Goal: Communication & Community: Share content

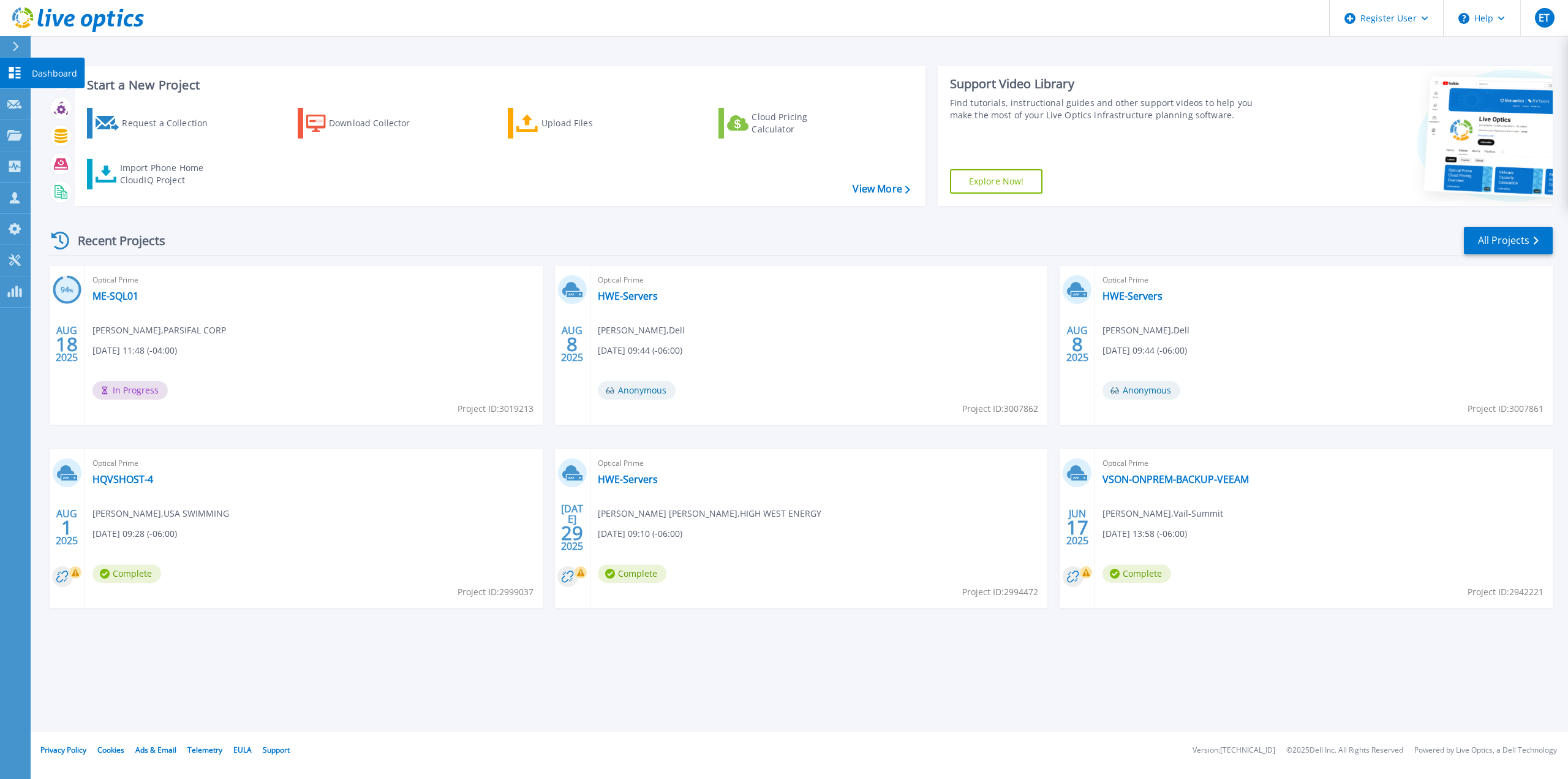
click at [16, 73] on icon at bounding box center [15, 73] width 15 height 11
click at [114, 295] on link "ME-SQL01" at bounding box center [115, 296] width 46 height 12
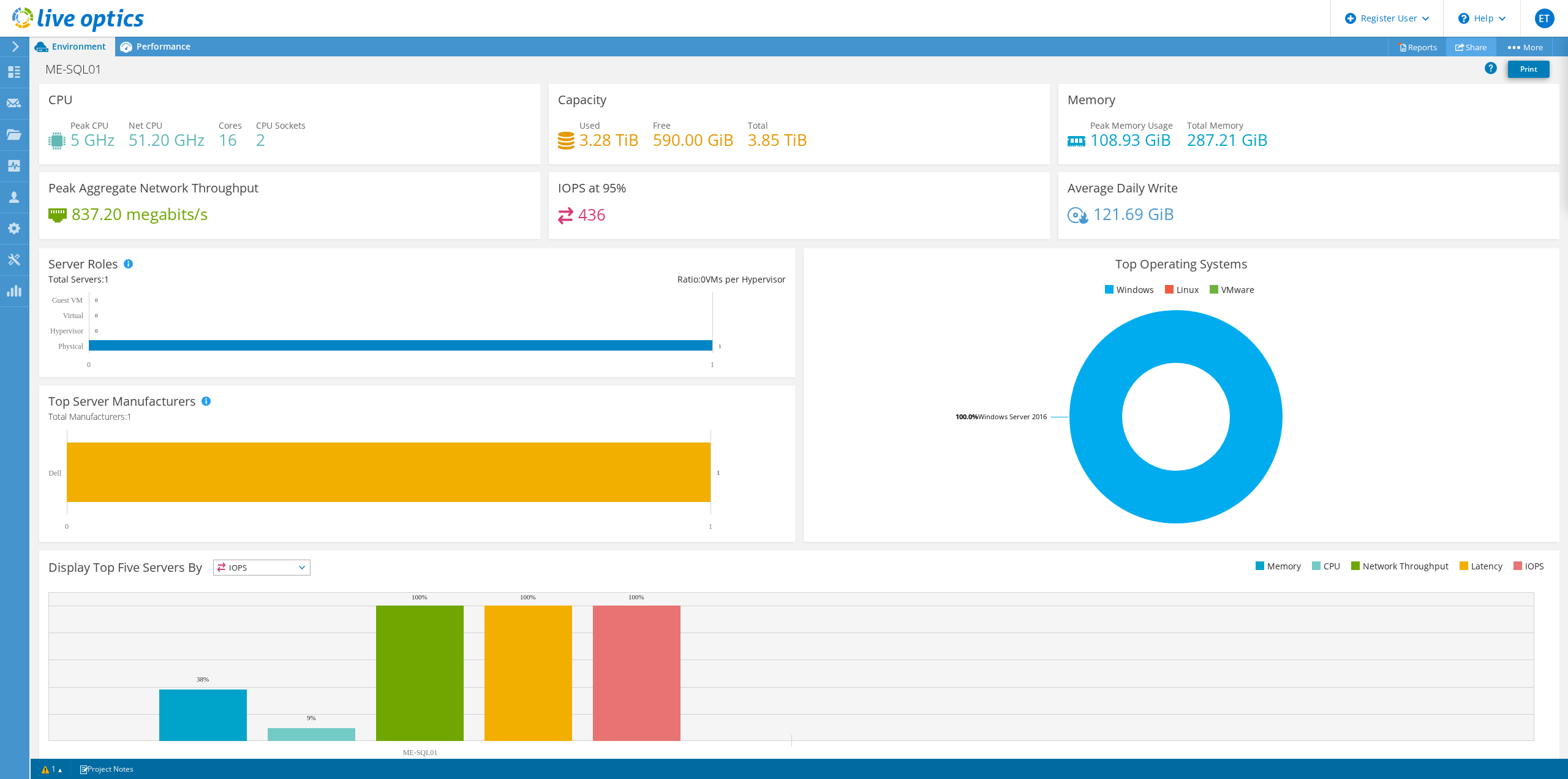
click at [1459, 51] on icon at bounding box center [1459, 47] width 9 height 9
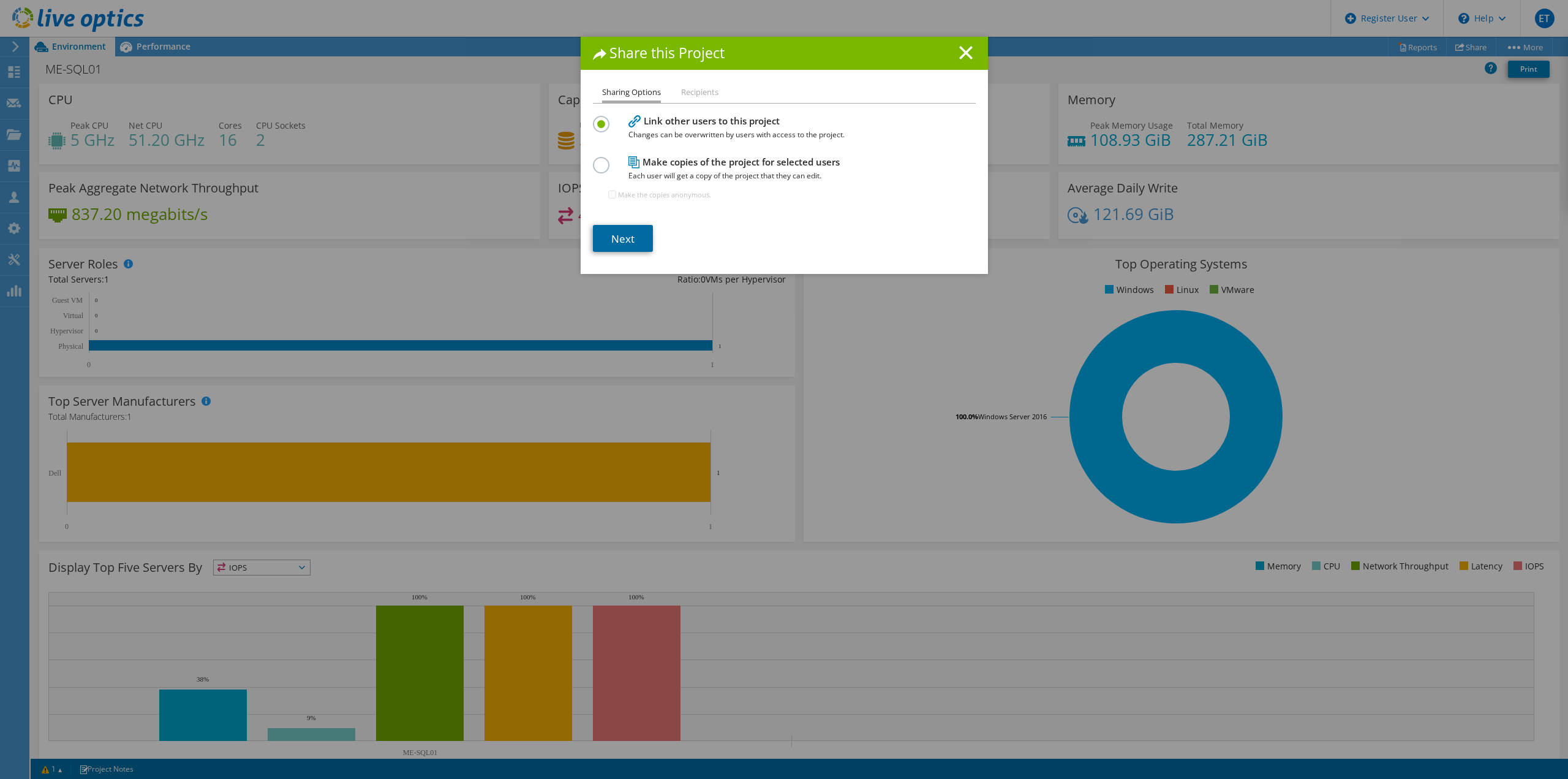
click at [613, 237] on link "Next" at bounding box center [623, 238] width 60 height 27
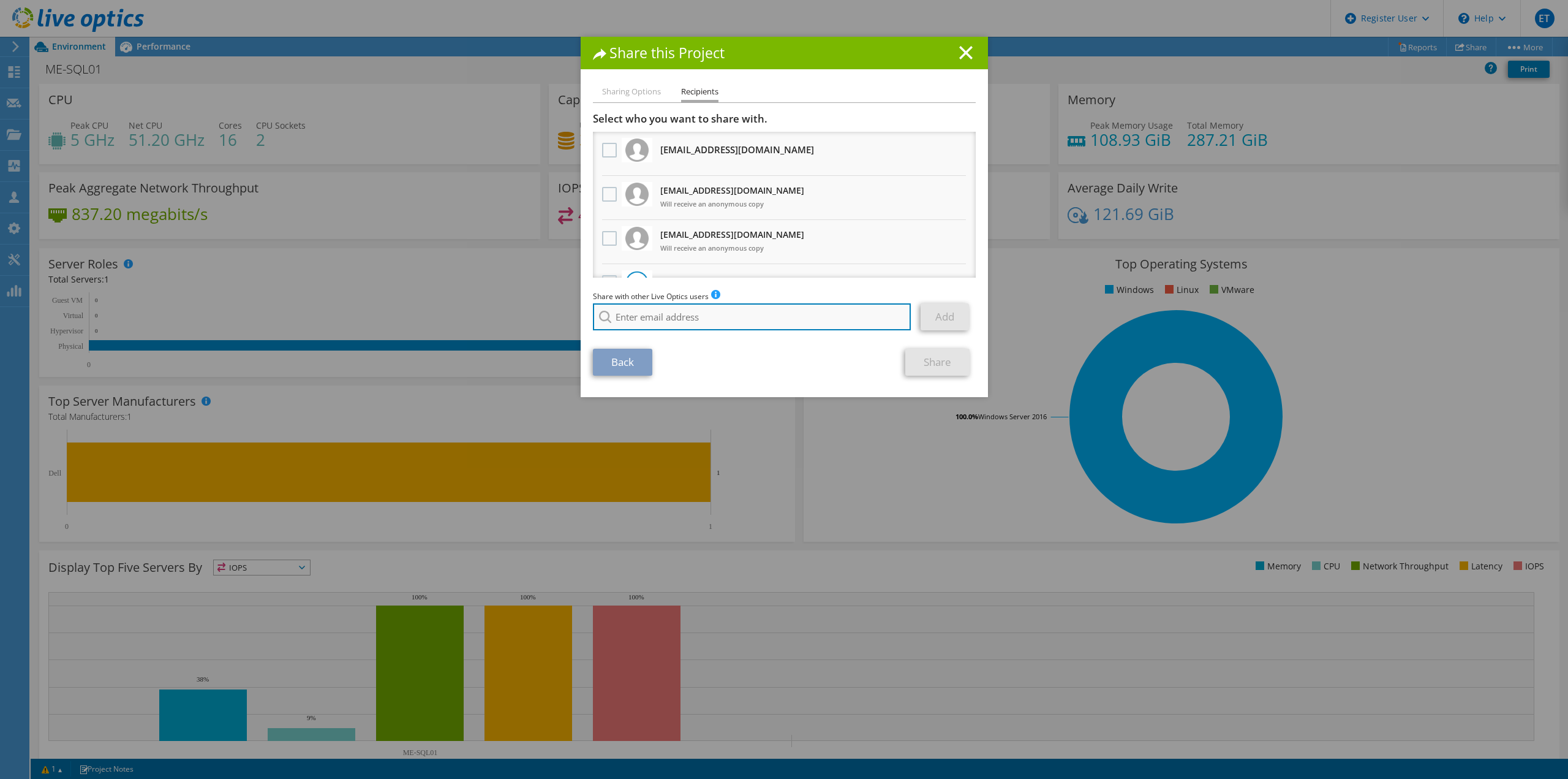
click at [657, 311] on input "search" at bounding box center [753, 316] width 319 height 27
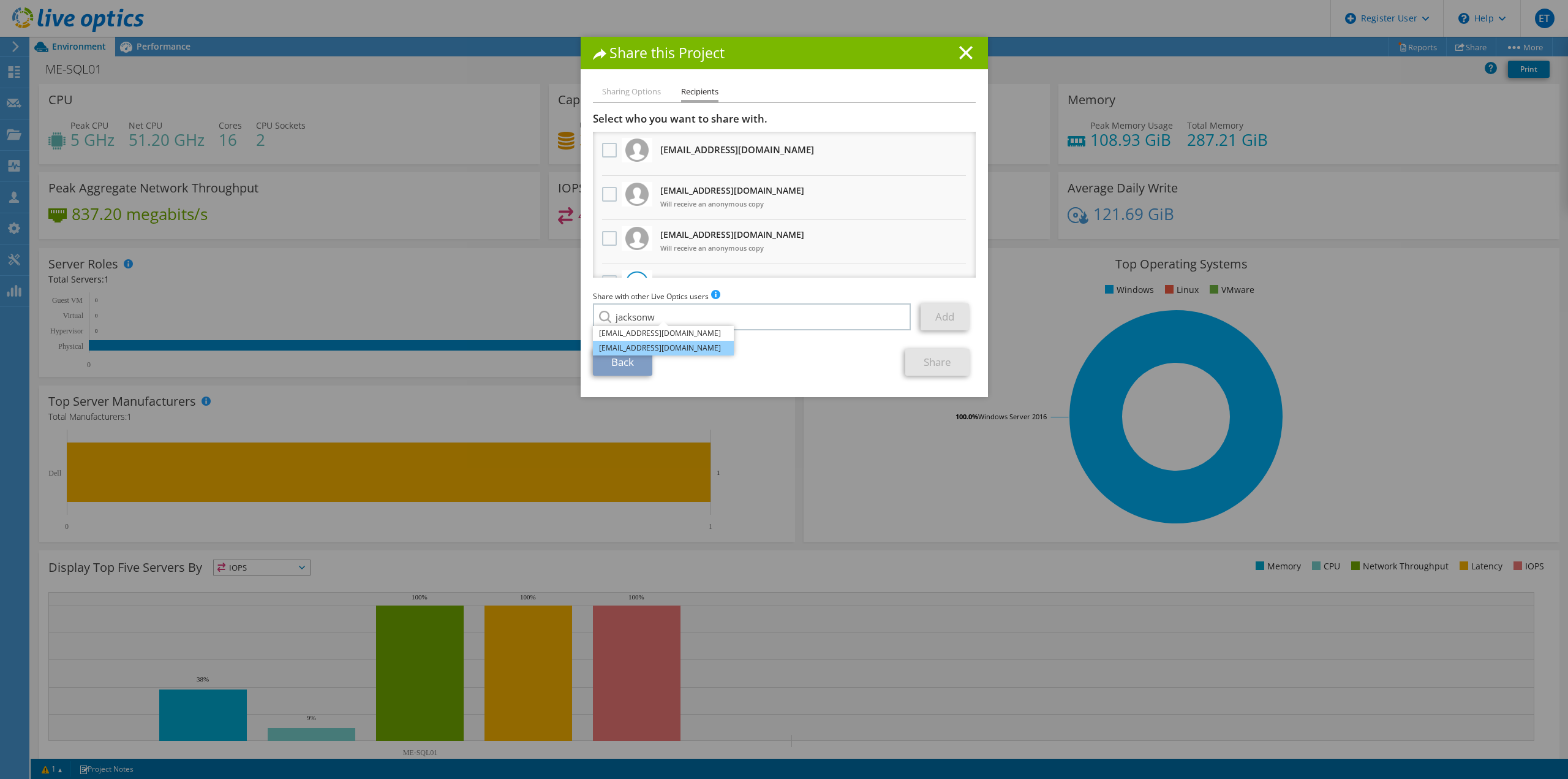
click at [654, 353] on li "[EMAIL_ADDRESS][DOMAIN_NAME]" at bounding box center [663, 348] width 141 height 15
type input "[EMAIL_ADDRESS][DOMAIN_NAME]"
click at [954, 318] on link "Add" at bounding box center [945, 316] width 48 height 27
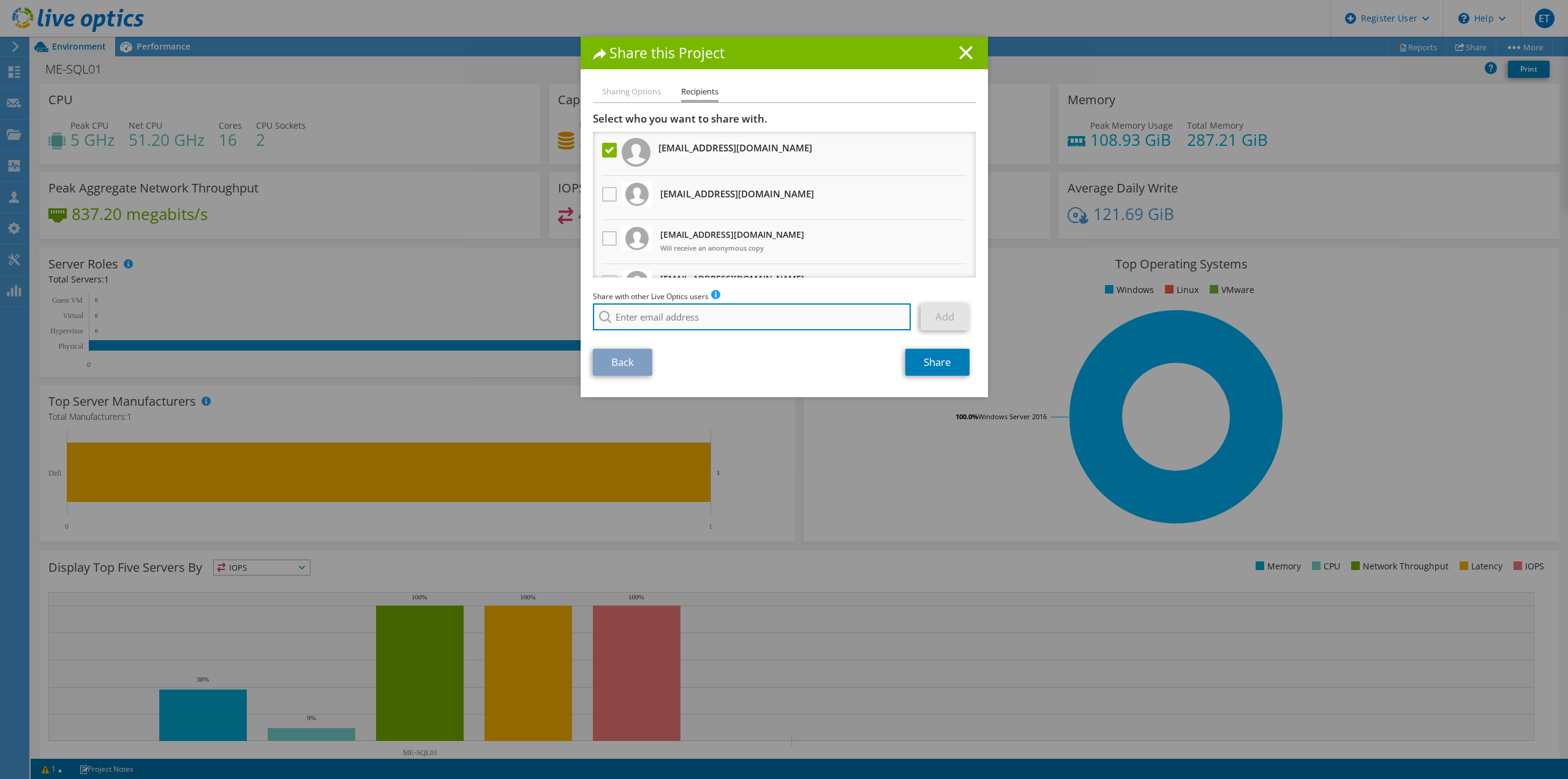
click at [735, 322] on input "search" at bounding box center [753, 316] width 319 height 27
click at [711, 333] on li "[EMAIL_ADDRESS][DOMAIN_NAME]" at bounding box center [663, 325] width 141 height 15
type input "[EMAIL_ADDRESS][DOMAIN_NAME]"
click at [930, 320] on link "Add" at bounding box center [945, 316] width 48 height 27
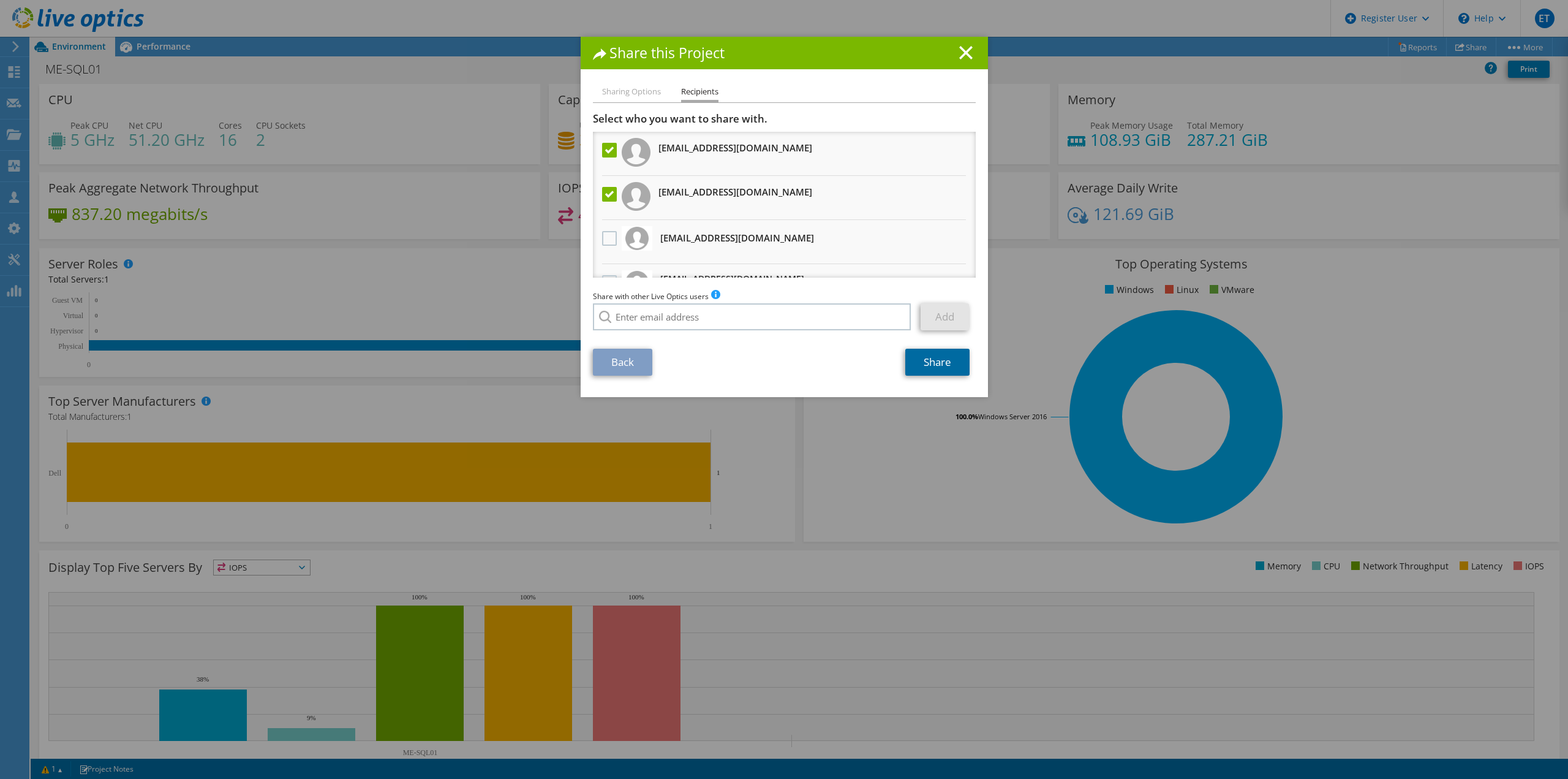
click at [941, 371] on link "Share" at bounding box center [937, 362] width 65 height 27
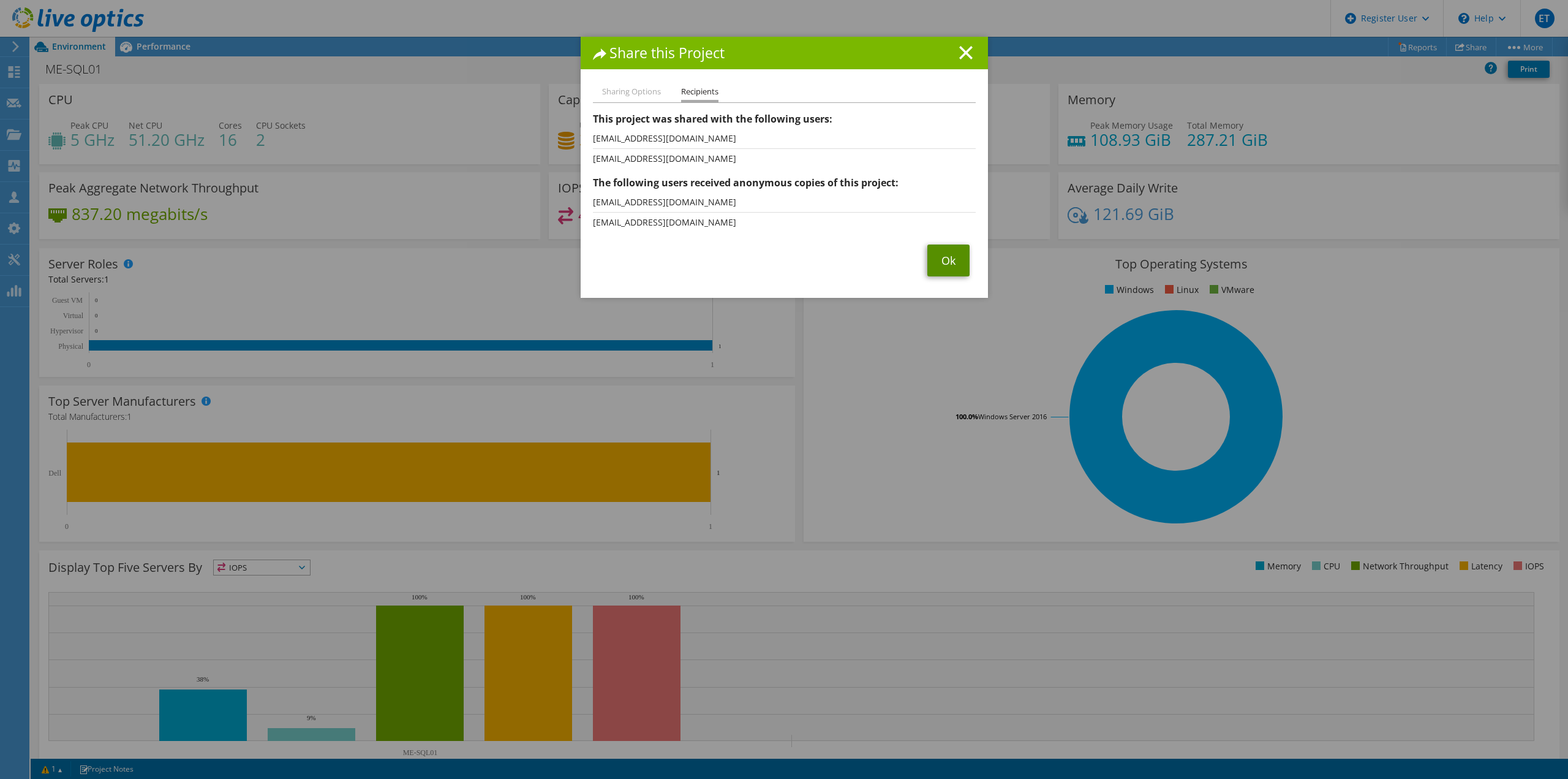
click at [940, 256] on link "Ok" at bounding box center [949, 260] width 42 height 32
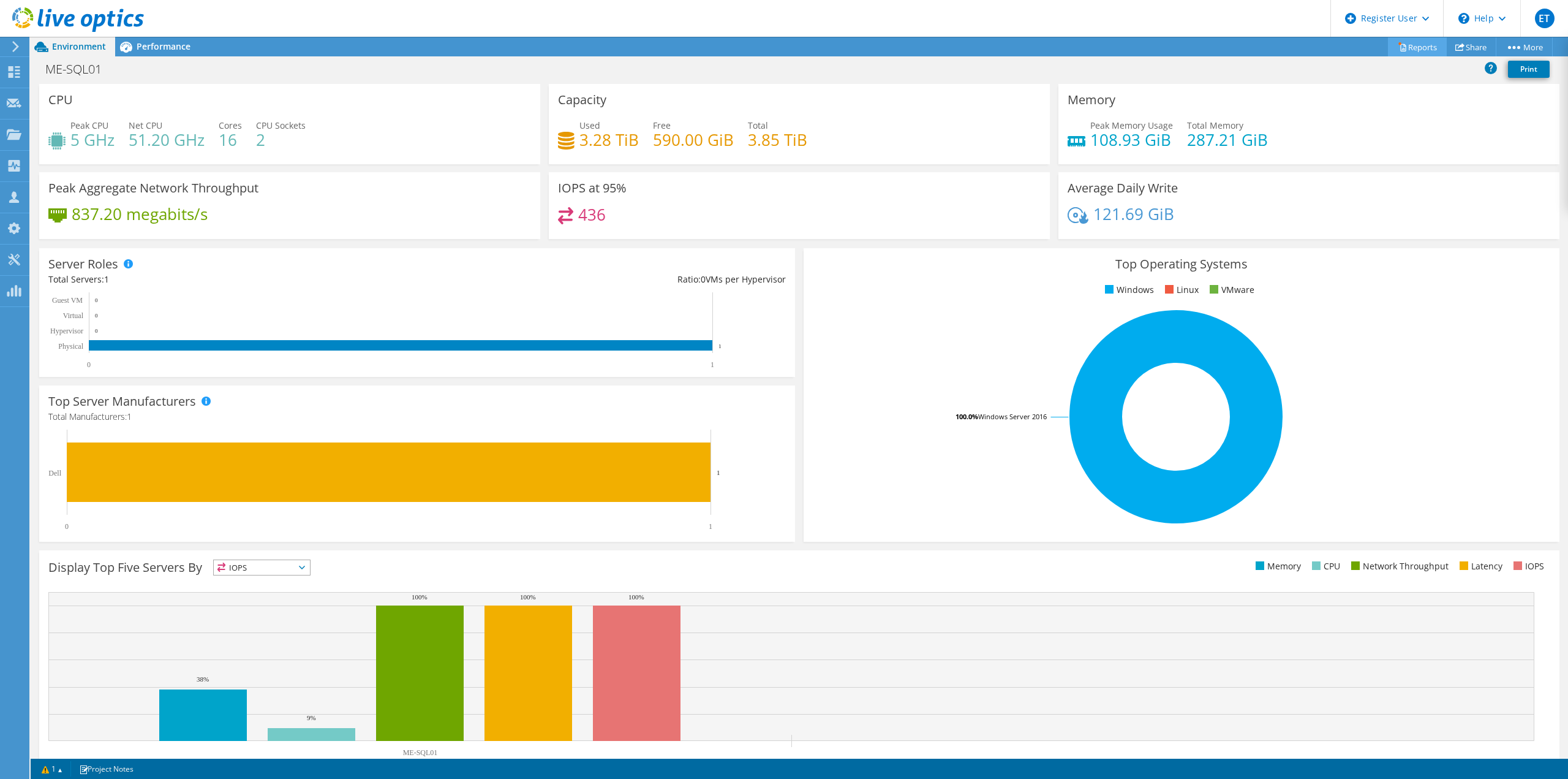
click at [1413, 44] on link "Reports" at bounding box center [1418, 47] width 59 height 19
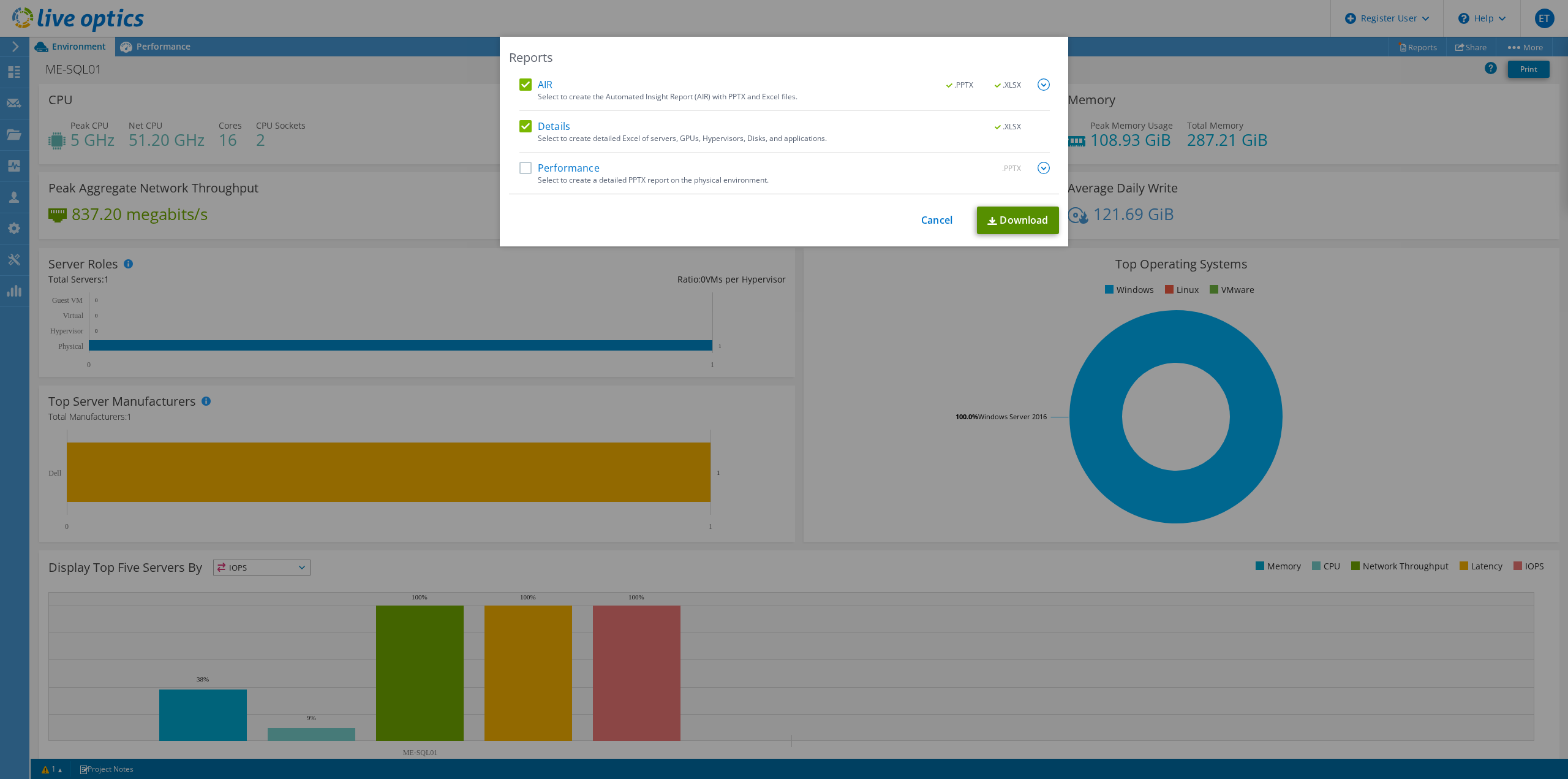
click at [996, 223] on link "Download" at bounding box center [1018, 221] width 82 height 28
click at [436, 401] on div "Reports AIR .PPTX .XLSX Select to create the Automated Insight Report (AIR) wit…" at bounding box center [784, 389] width 1568 height 705
